Goal: Task Accomplishment & Management: Use online tool/utility

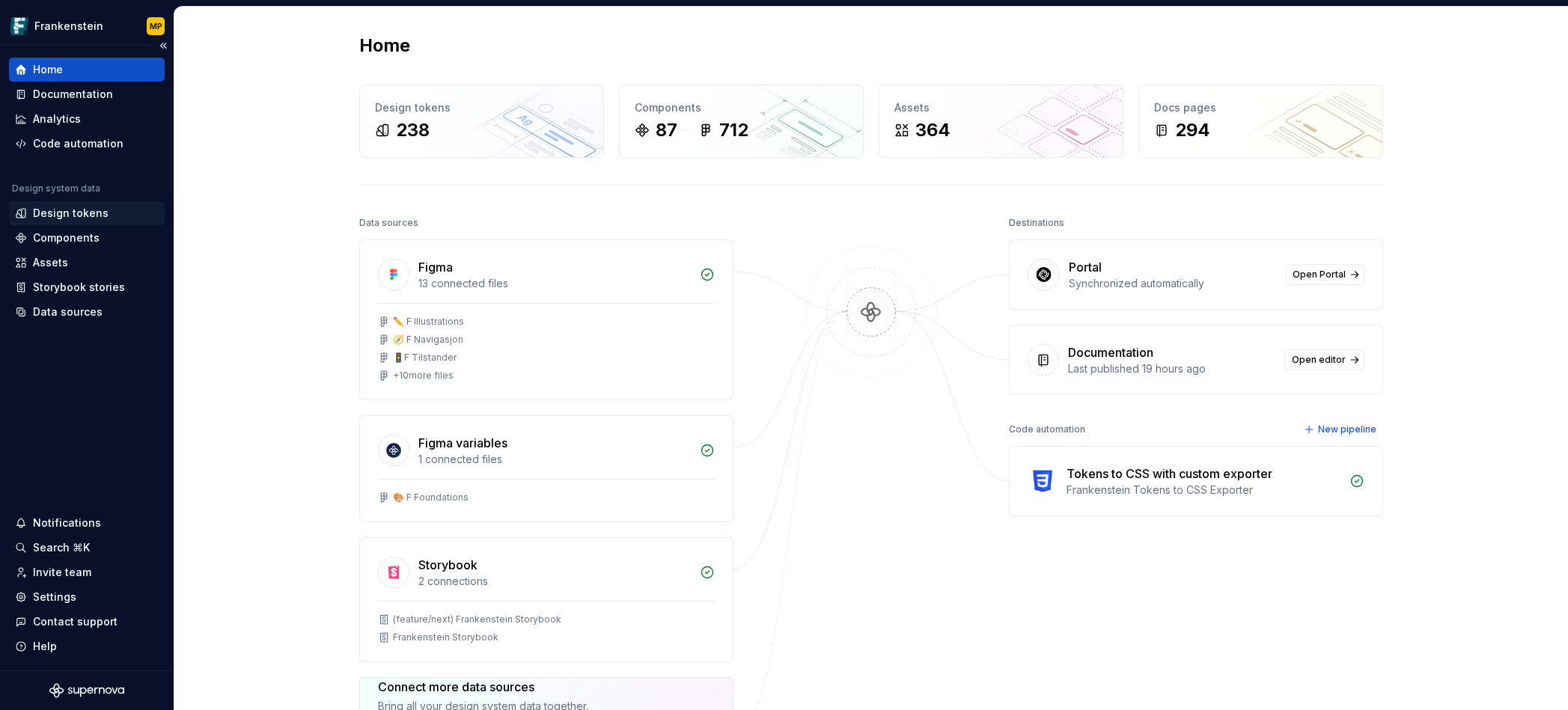
click at [92, 211] on div "Design tokens" at bounding box center [71, 213] width 76 height 15
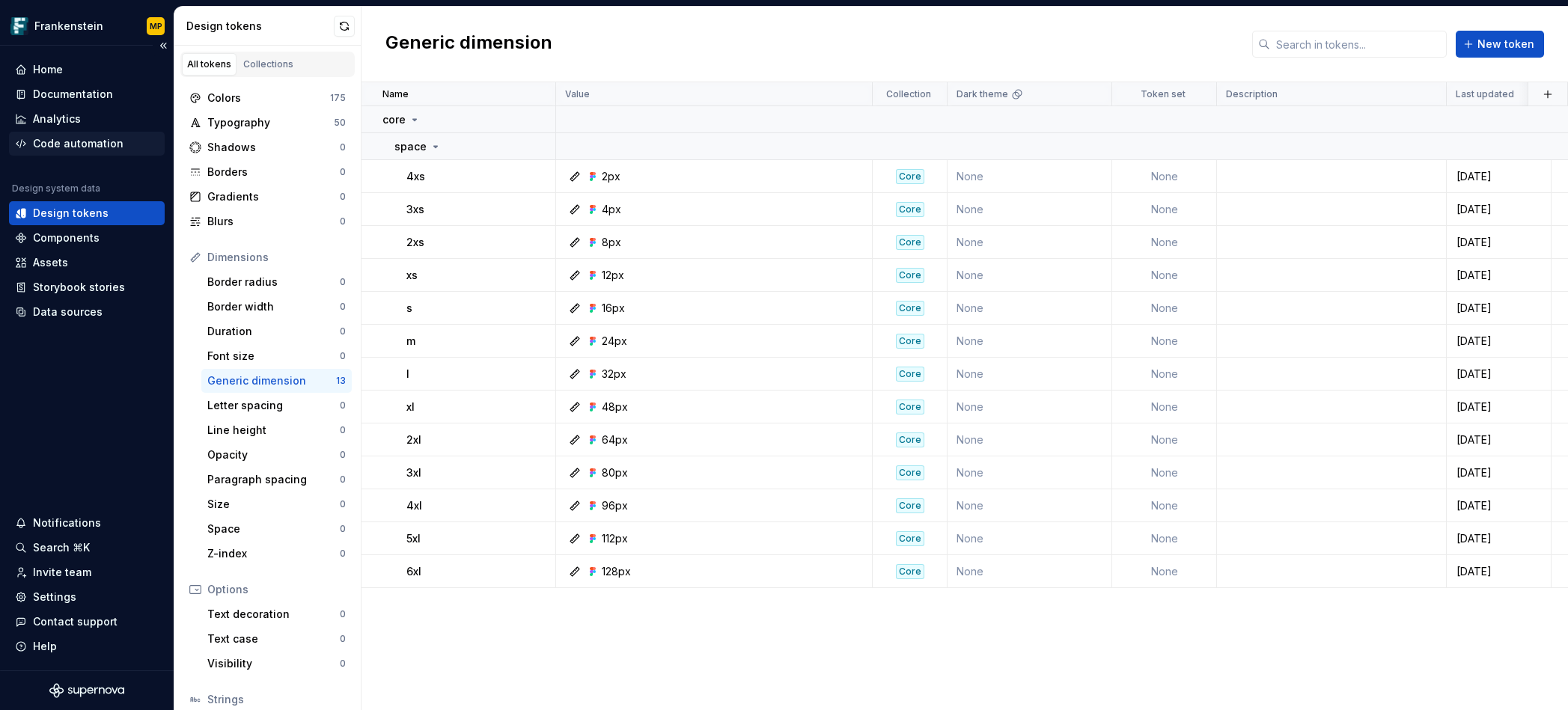
click at [71, 143] on div "Code automation" at bounding box center [78, 143] width 91 height 15
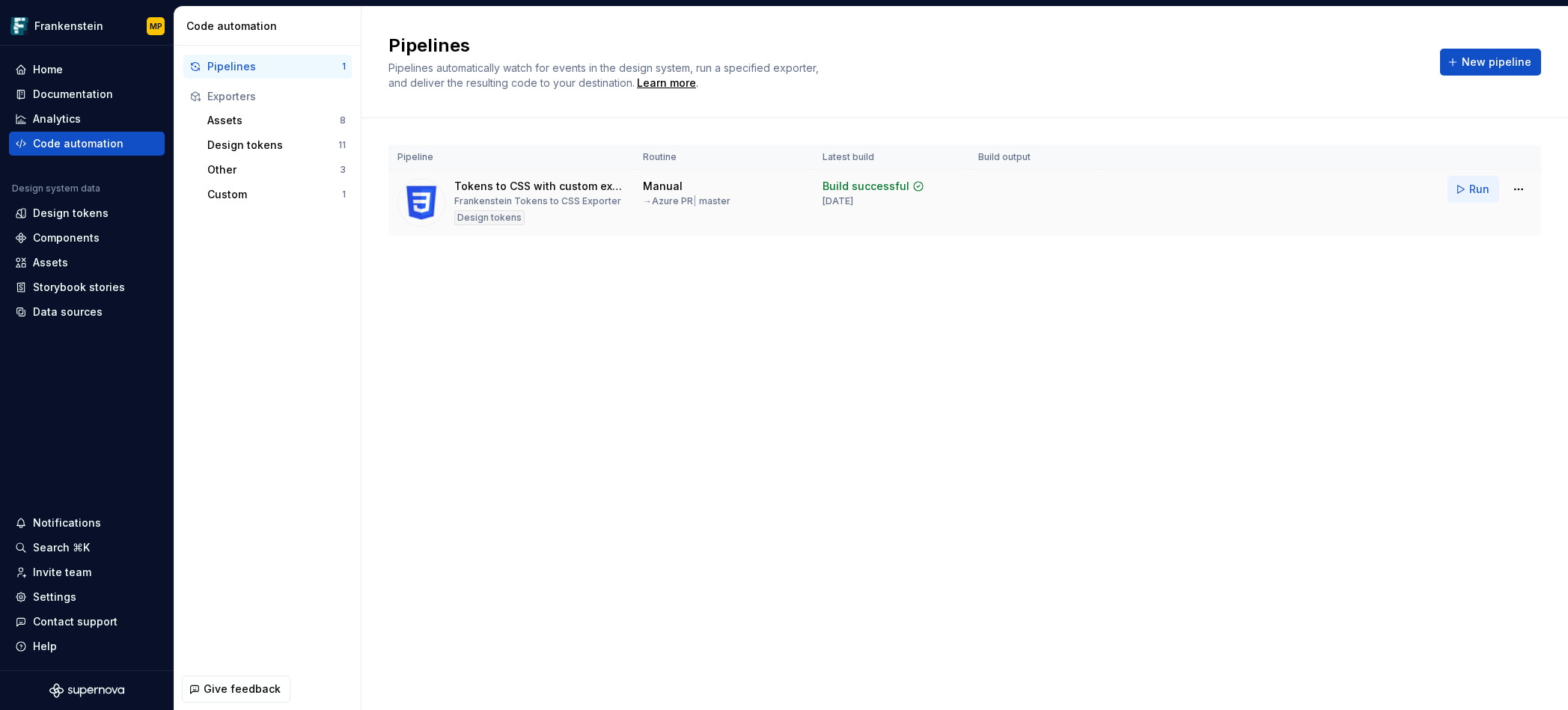
click at [1476, 191] on span "Run" at bounding box center [1480, 189] width 20 height 15
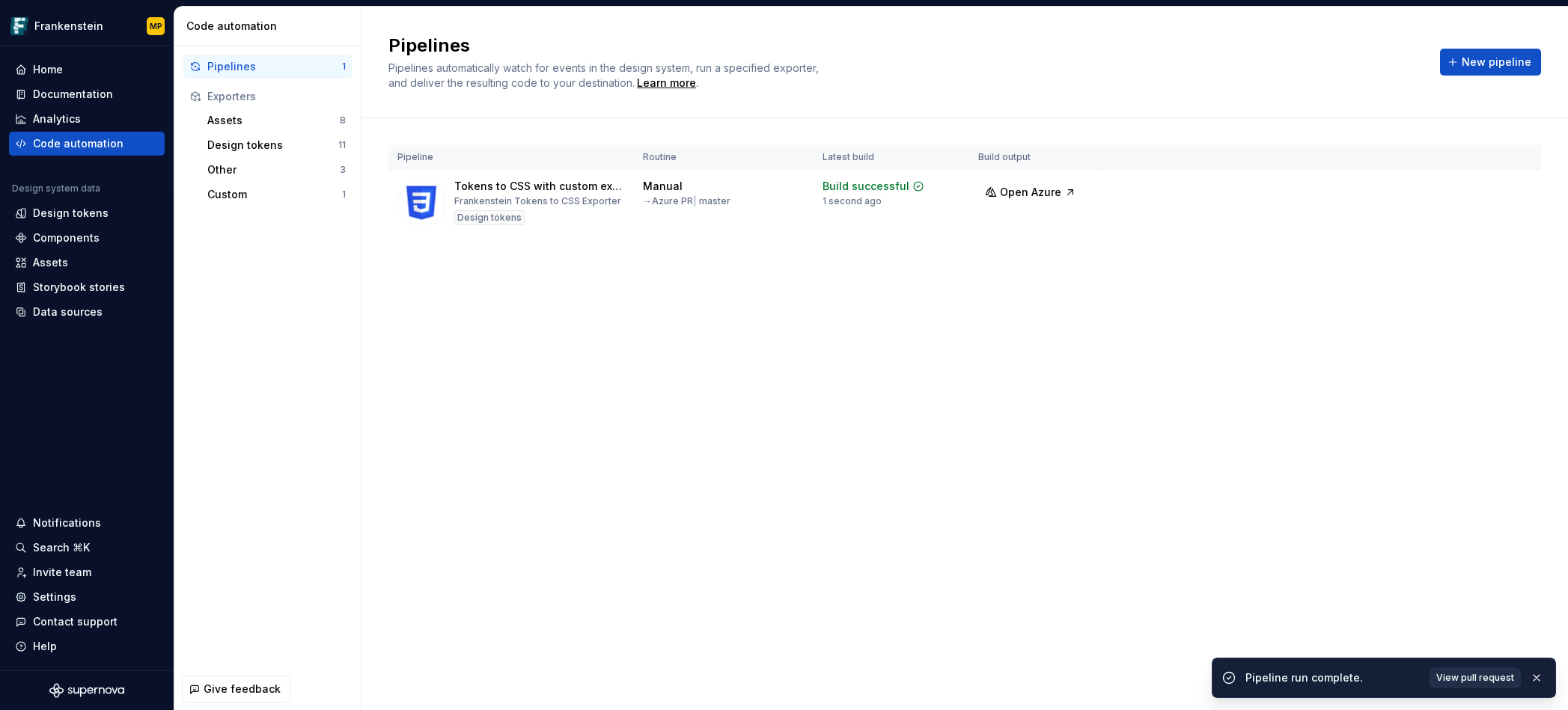
click at [1468, 679] on span "View pull request" at bounding box center [1475, 678] width 78 height 12
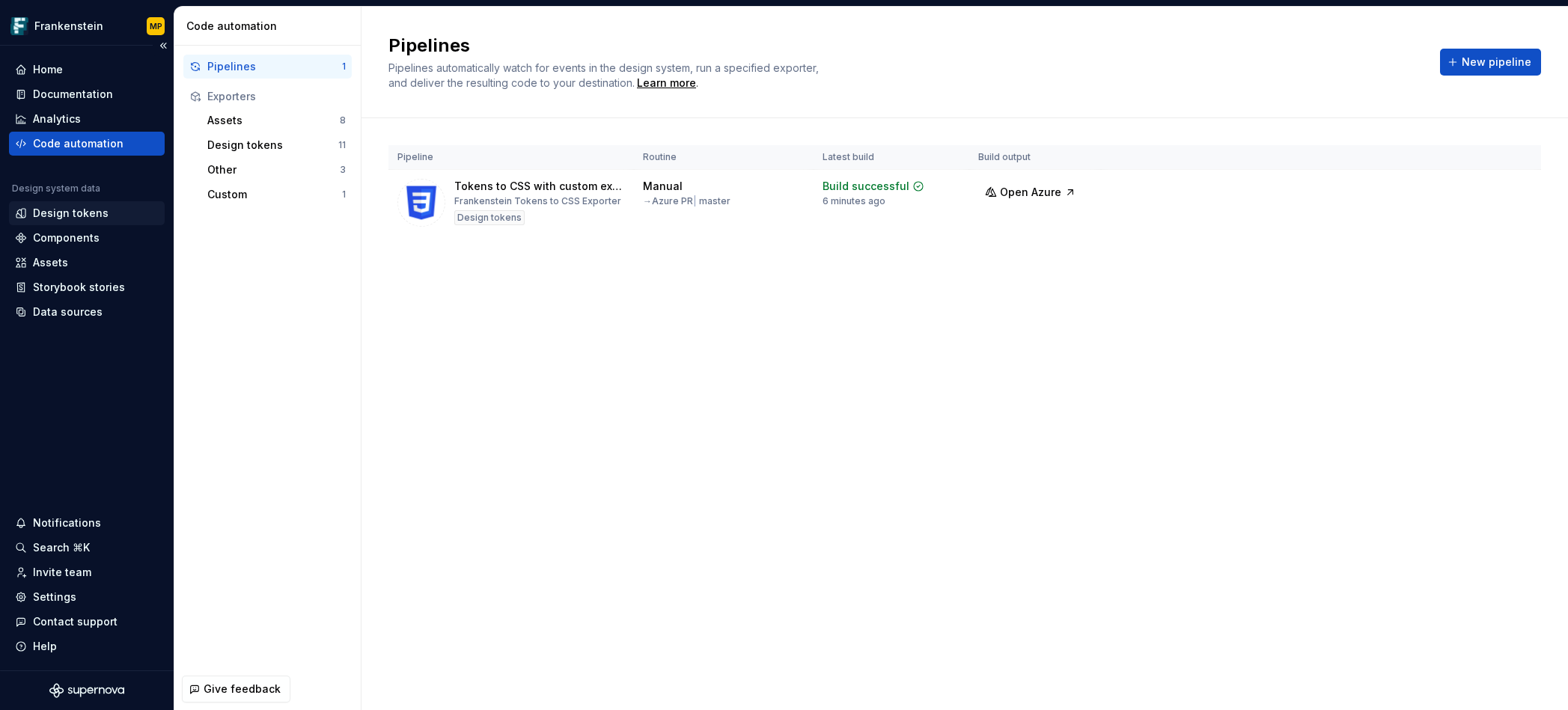
click at [61, 215] on div "Design tokens" at bounding box center [71, 213] width 76 height 15
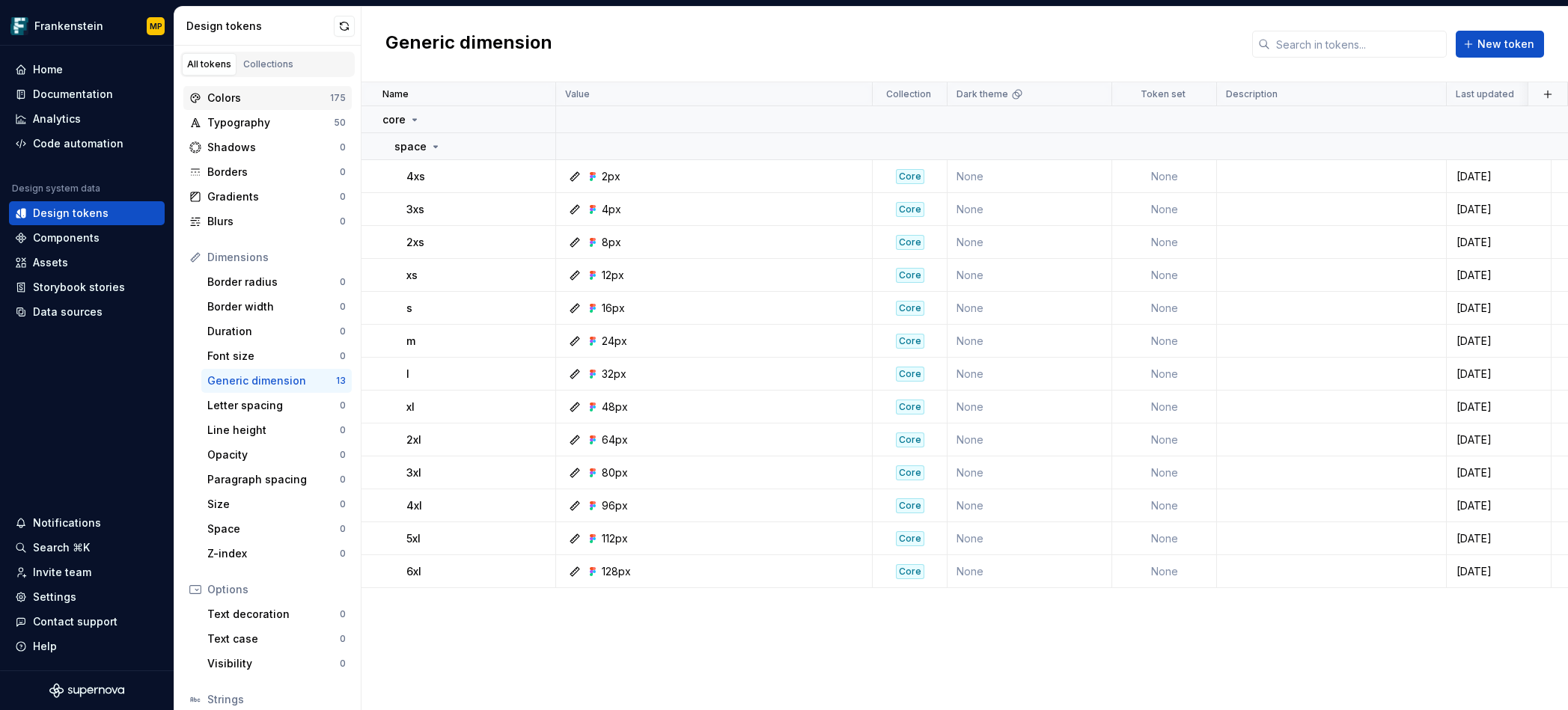
click at [265, 94] on div "Colors" at bounding box center [268, 98] width 123 height 15
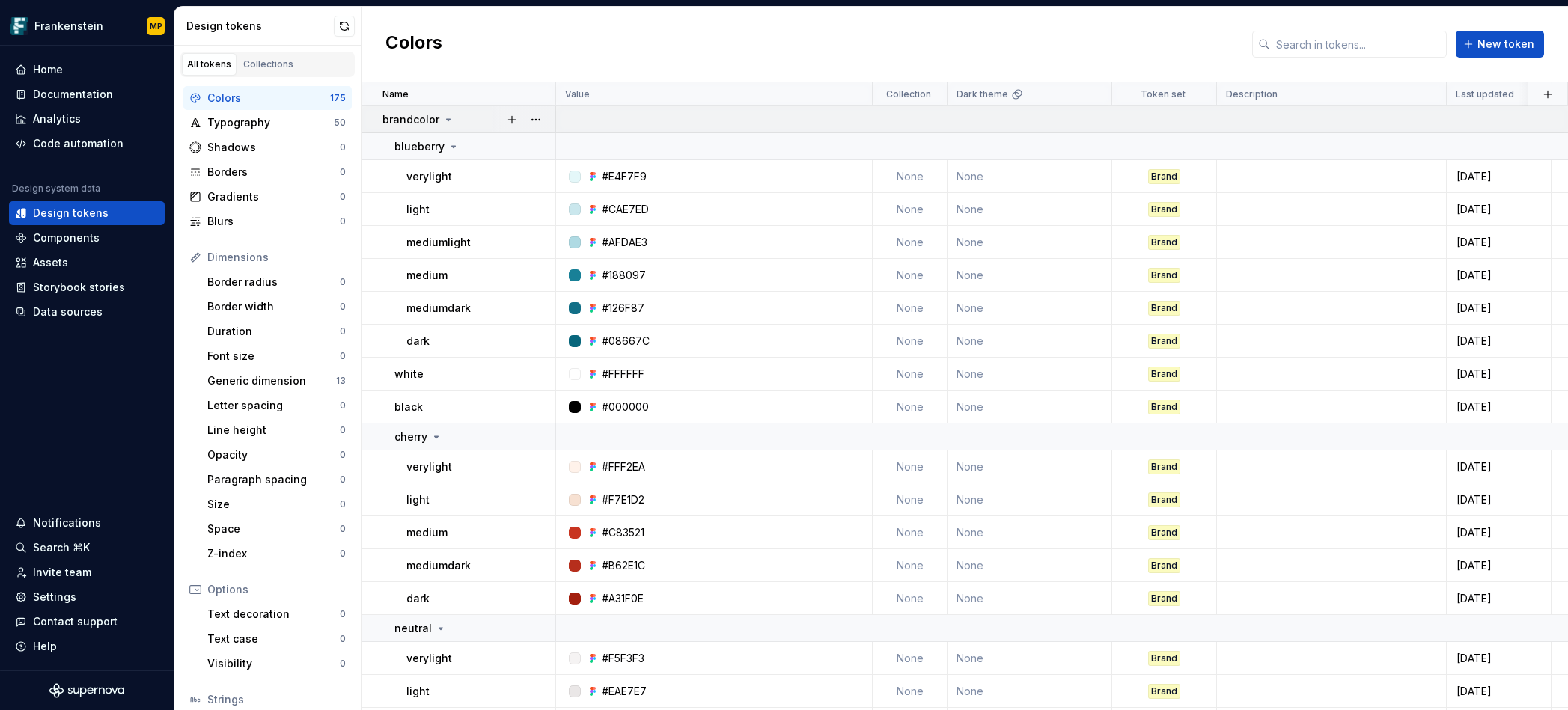
click at [442, 122] on icon at bounding box center [448, 120] width 12 height 12
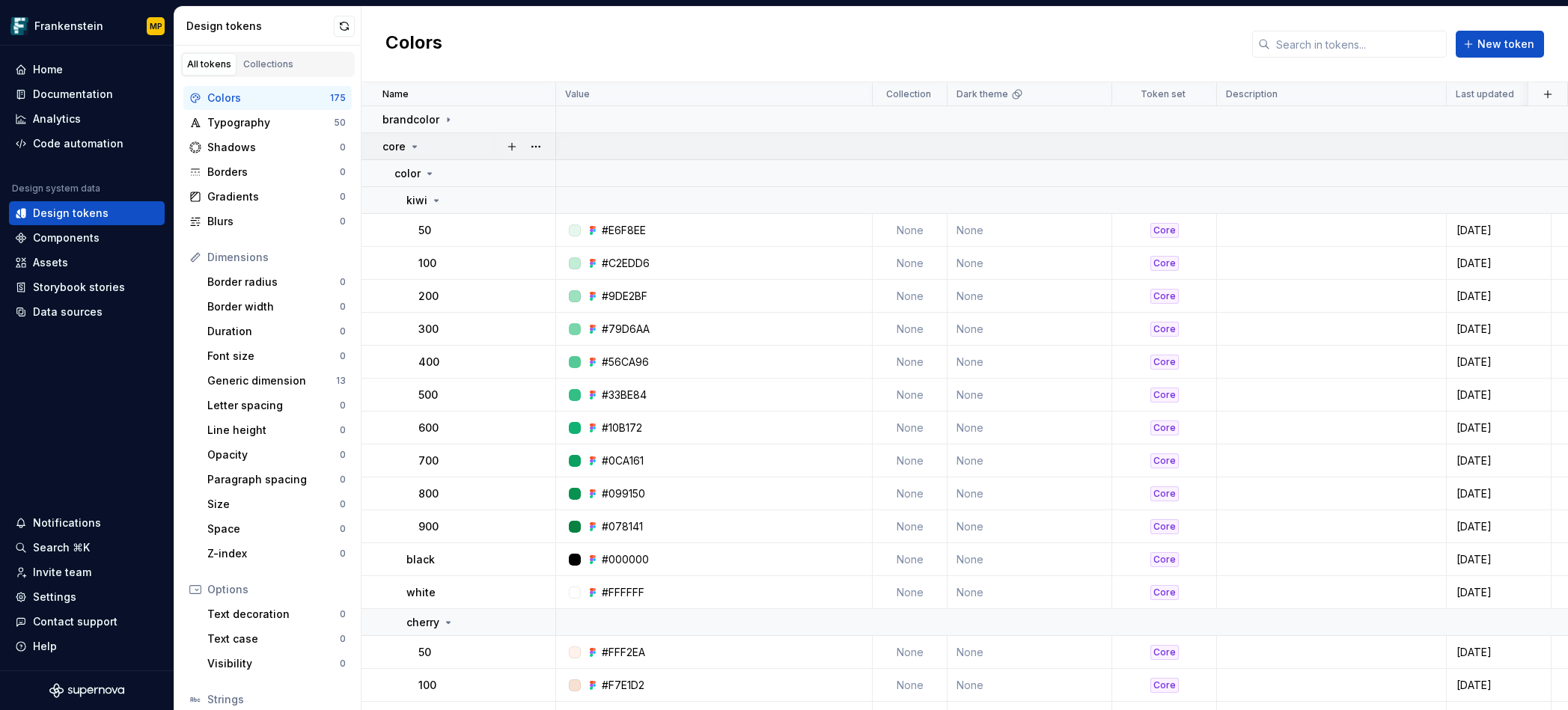
click at [414, 145] on icon at bounding box center [415, 147] width 12 height 12
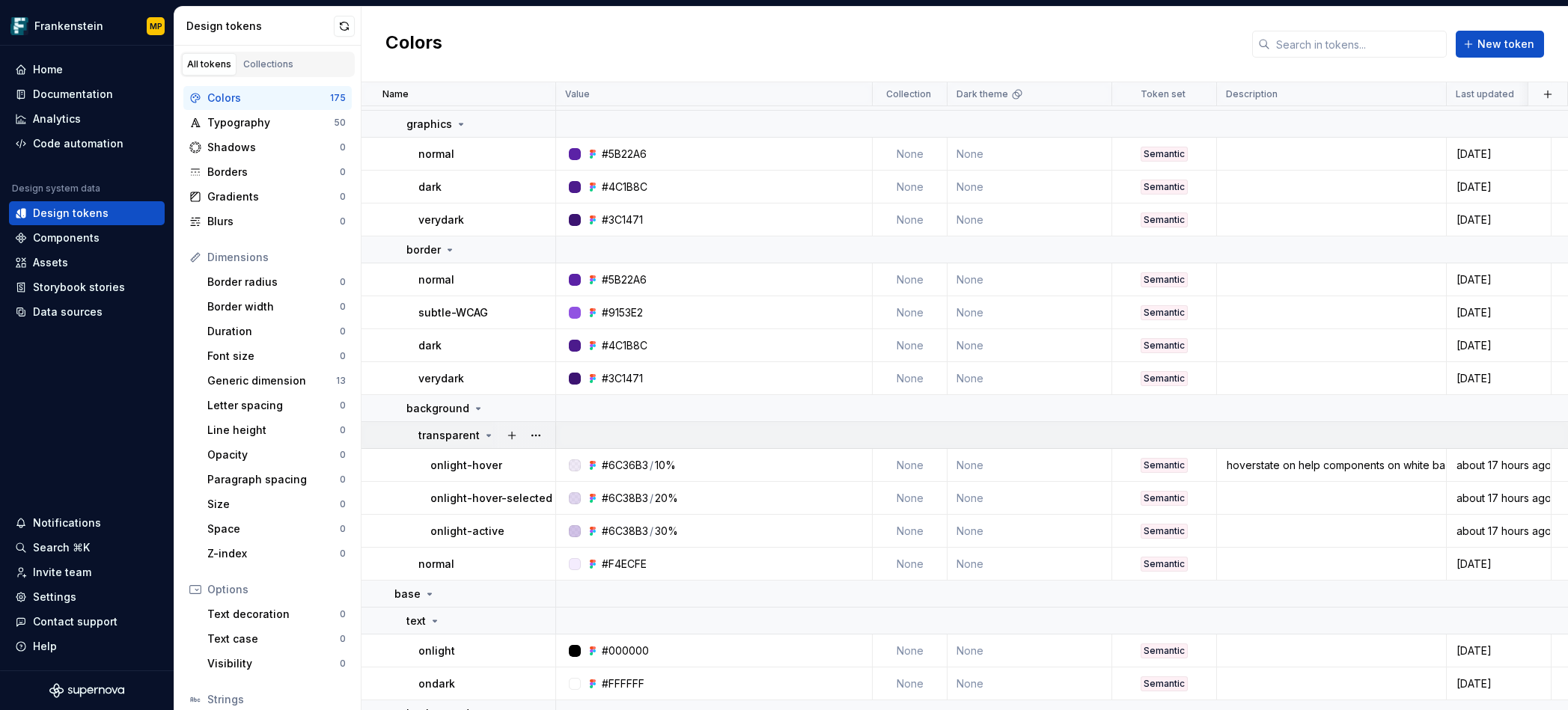
scroll to position [965, 0]
